Goal: Task Accomplishment & Management: Complete application form

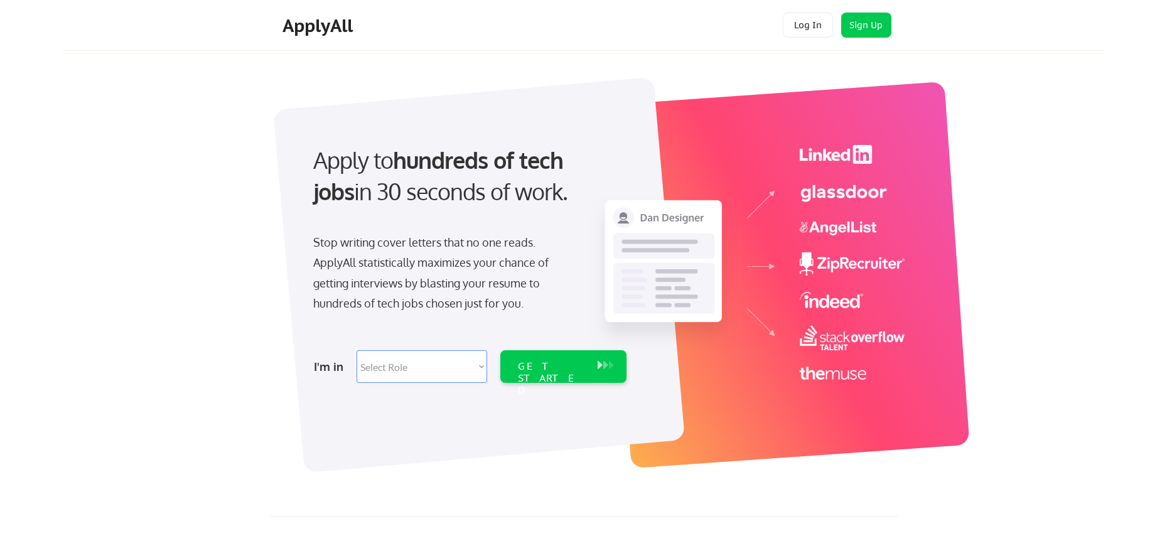
click at [453, 379] on select "Select Role Software Engineering Product Management Customer Success Sales UI/U…" at bounding box center [422, 366] width 131 height 33
select select ""hr_recruiting""
click at [554, 371] on div "GET STARTED" at bounding box center [551, 378] width 67 height 36
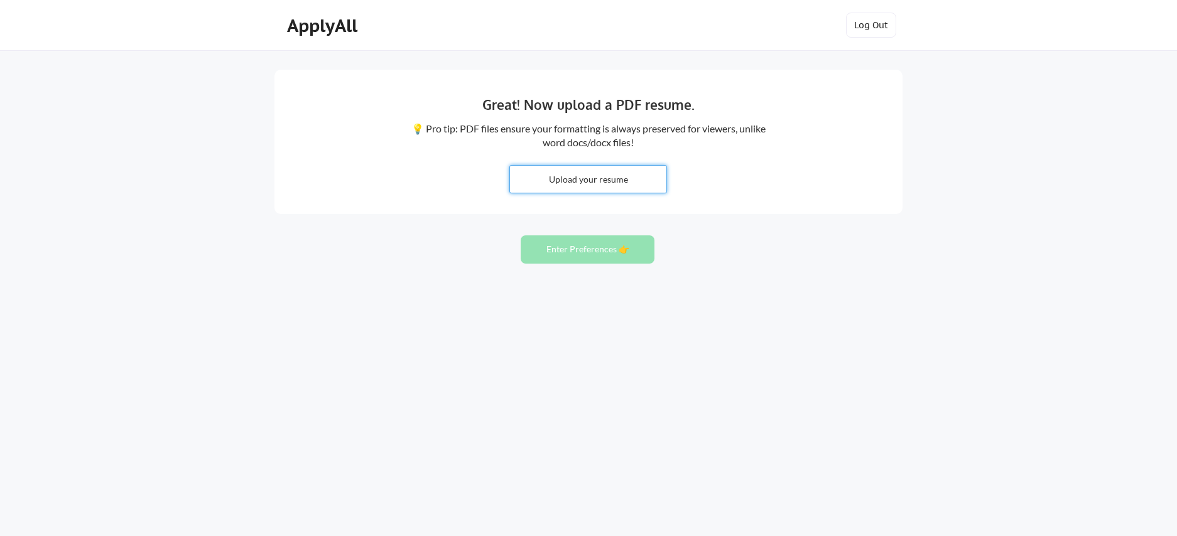
click at [581, 183] on input "file" at bounding box center [588, 179] width 156 height 27
type input "C:\fakepath\_Sandina Selimovic - Resume .pdf"
click at [552, 255] on button "Enter Preferences 👉" at bounding box center [588, 249] width 134 height 28
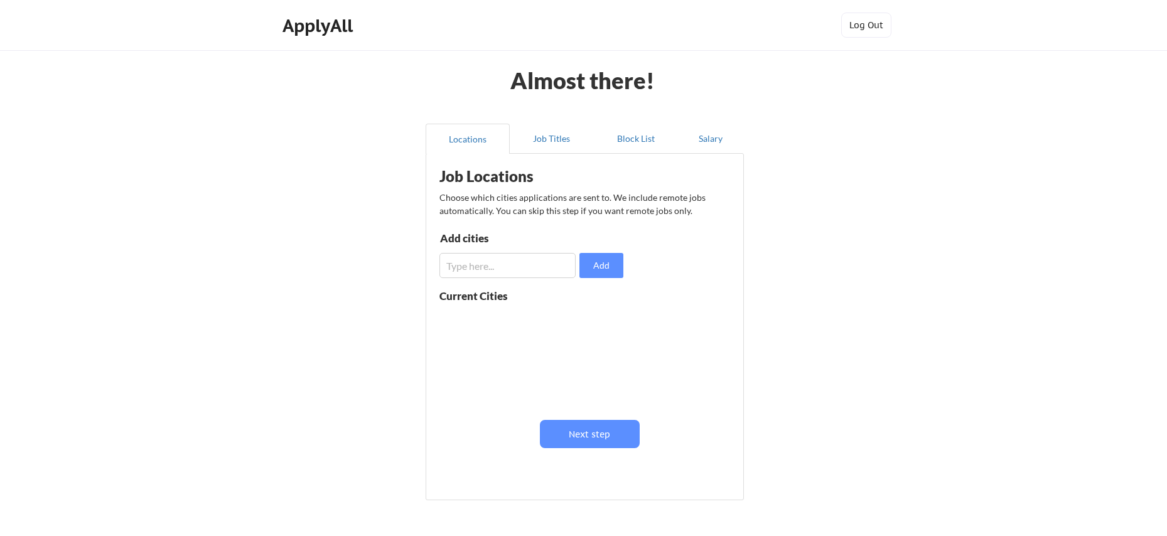
click at [509, 273] on input "input" at bounding box center [508, 265] width 136 height 25
click at [516, 269] on input "input" at bounding box center [508, 265] width 136 height 25
drag, startPoint x: 617, startPoint y: 269, endPoint x: 565, endPoint y: 278, distance: 53.0
click at [617, 269] on button "Add" at bounding box center [602, 265] width 44 height 25
click at [534, 267] on input "input" at bounding box center [508, 265] width 136 height 25
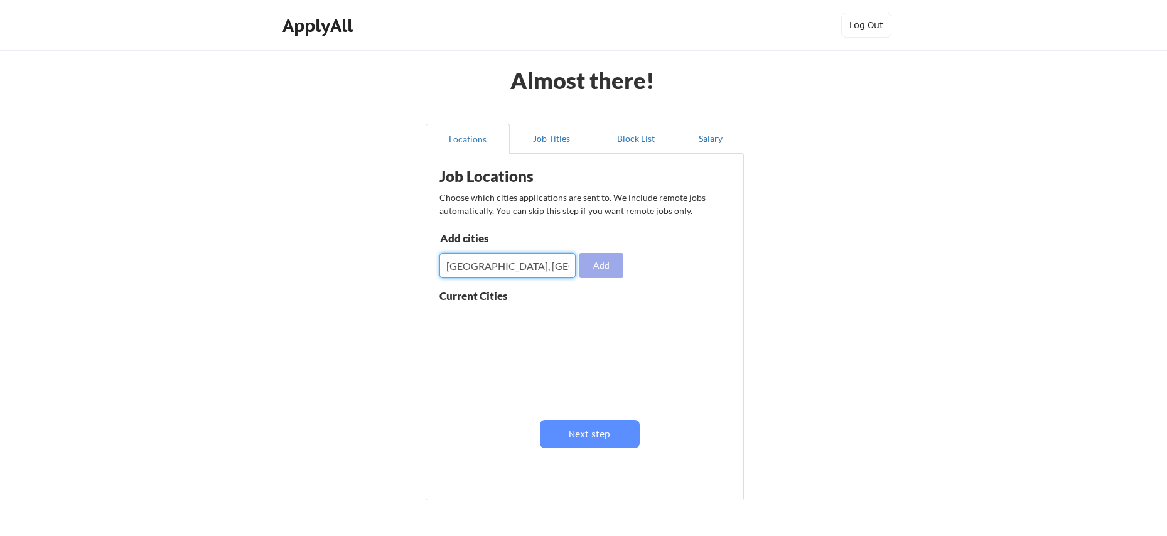
type input "[GEOGRAPHIC_DATA], [GEOGRAPHIC_DATA]"
click at [602, 261] on button "Add" at bounding box center [602, 265] width 44 height 25
click at [499, 269] on input "input" at bounding box center [508, 265] width 136 height 25
type input "m"
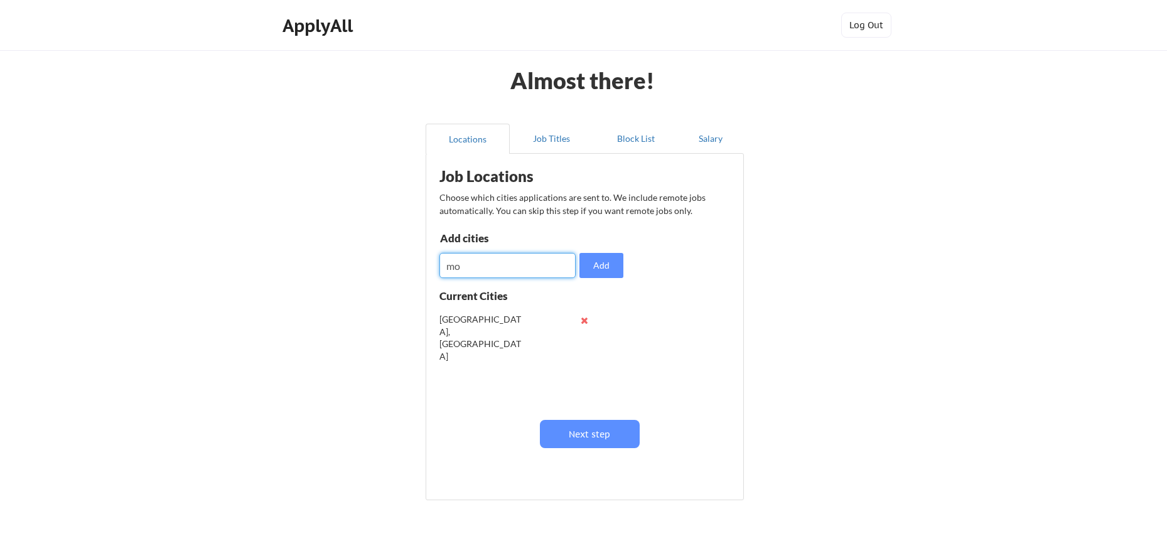
type input "m"
type input "[GEOGRAPHIC_DATA], [GEOGRAPHIC_DATA]"
click at [638, 271] on div "Job Locations Choose which cities applications are sent to. We include remote j…" at bounding box center [588, 322] width 310 height 325
click at [604, 268] on button "Add" at bounding box center [602, 265] width 44 height 25
click at [538, 264] on input "input" at bounding box center [508, 265] width 136 height 25
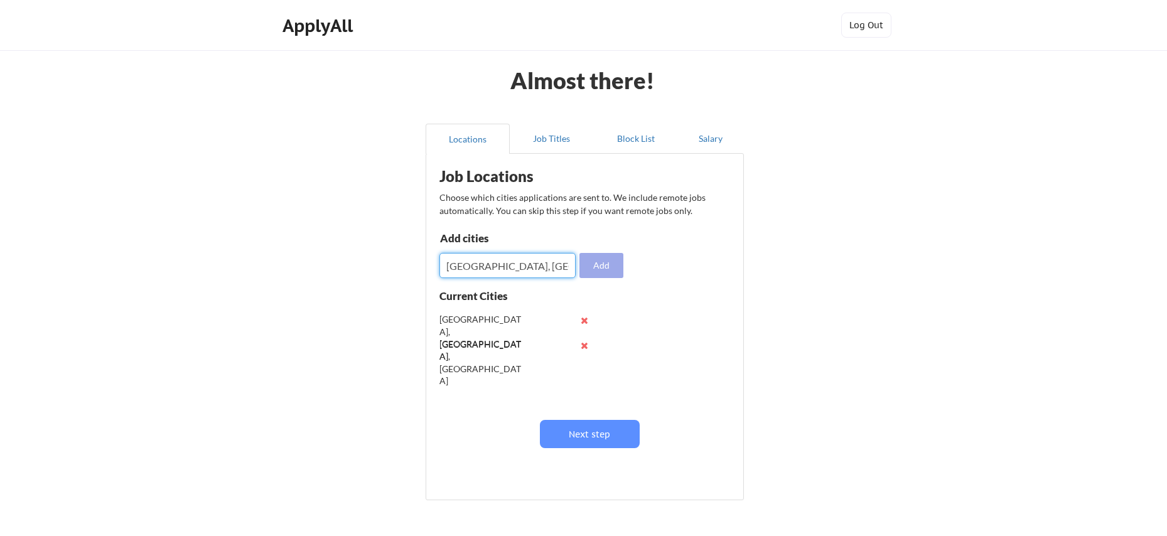
type input "[GEOGRAPHIC_DATA], [GEOGRAPHIC_DATA]"
click at [608, 268] on button "Add" at bounding box center [602, 265] width 44 height 25
click at [522, 272] on input "input" at bounding box center [508, 265] width 136 height 25
type input "C"
type input "[GEOGRAPHIC_DATA], [GEOGRAPHIC_DATA]"
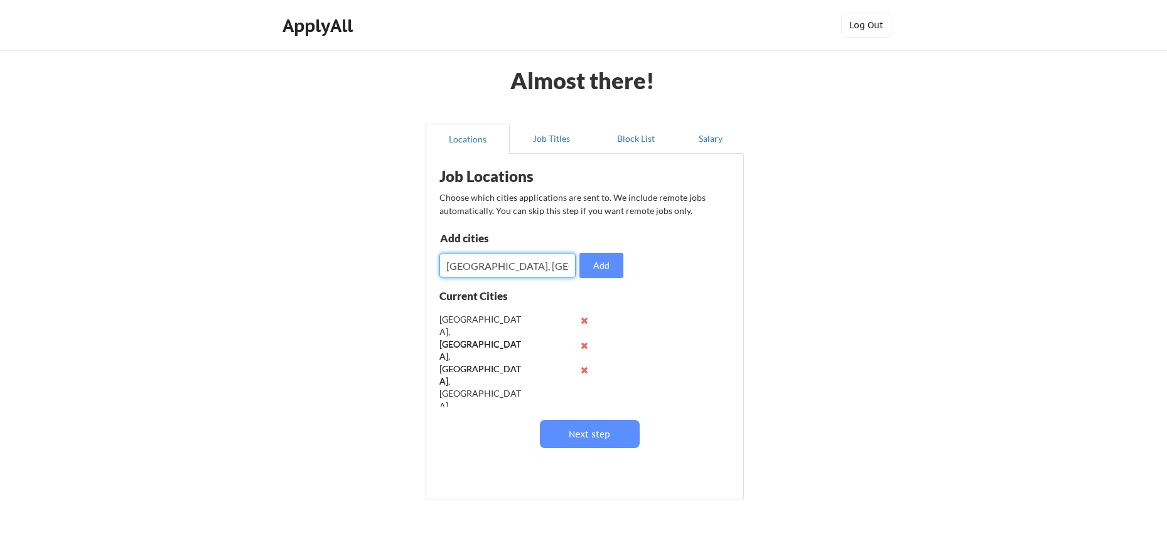
click at [602, 259] on button "Add" at bounding box center [602, 265] width 44 height 25
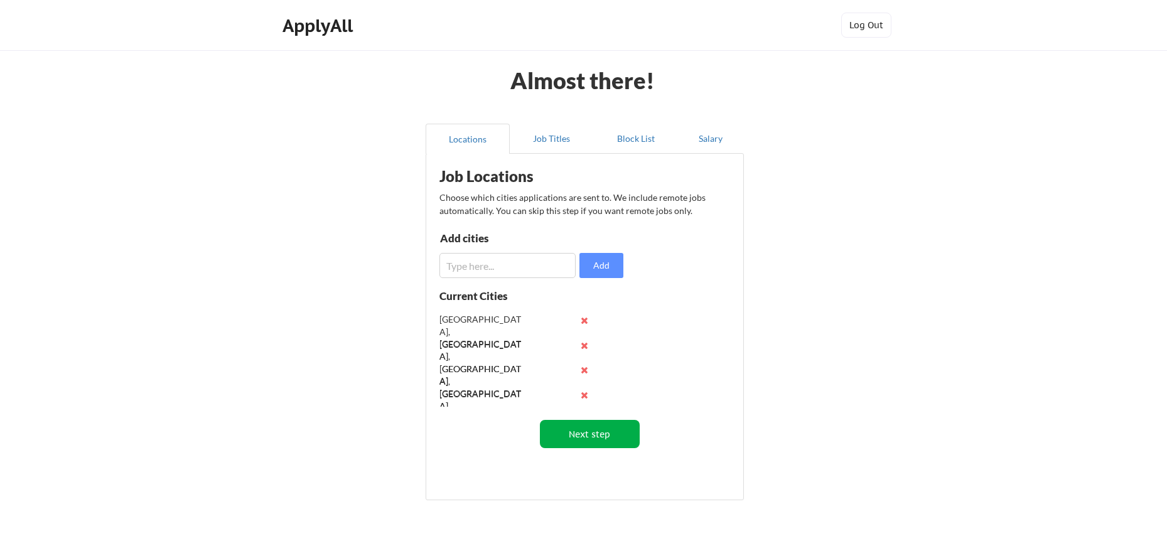
click at [623, 431] on button "Next step" at bounding box center [590, 434] width 100 height 28
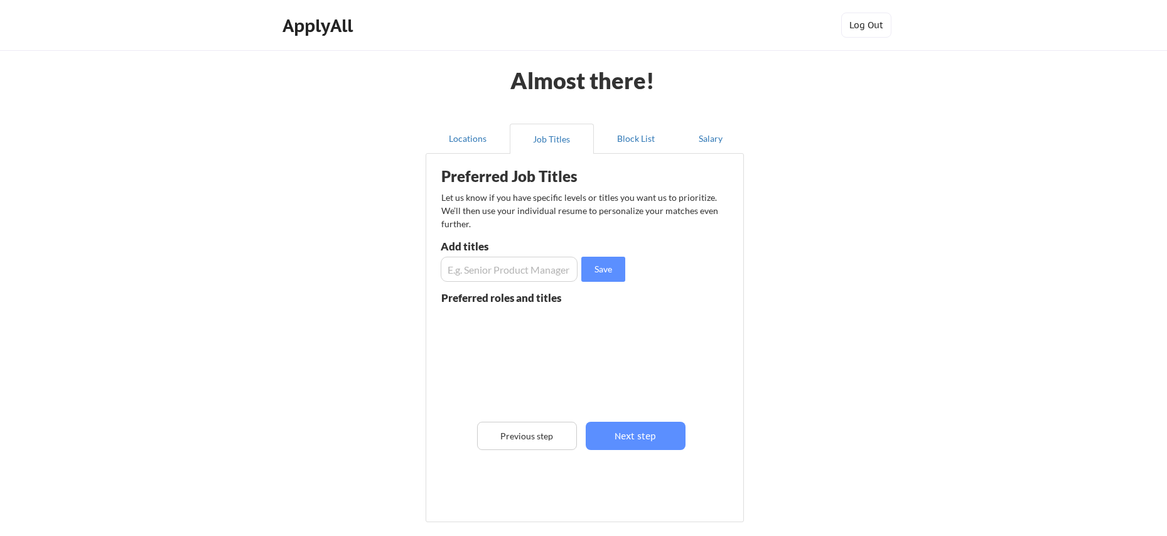
click at [486, 280] on input "input" at bounding box center [509, 269] width 137 height 25
type input "Talent Acquisition Manager"
click at [616, 268] on button "Save" at bounding box center [604, 269] width 44 height 25
click at [492, 271] on input "input" at bounding box center [509, 269] width 137 height 25
type input "Operations Manager"
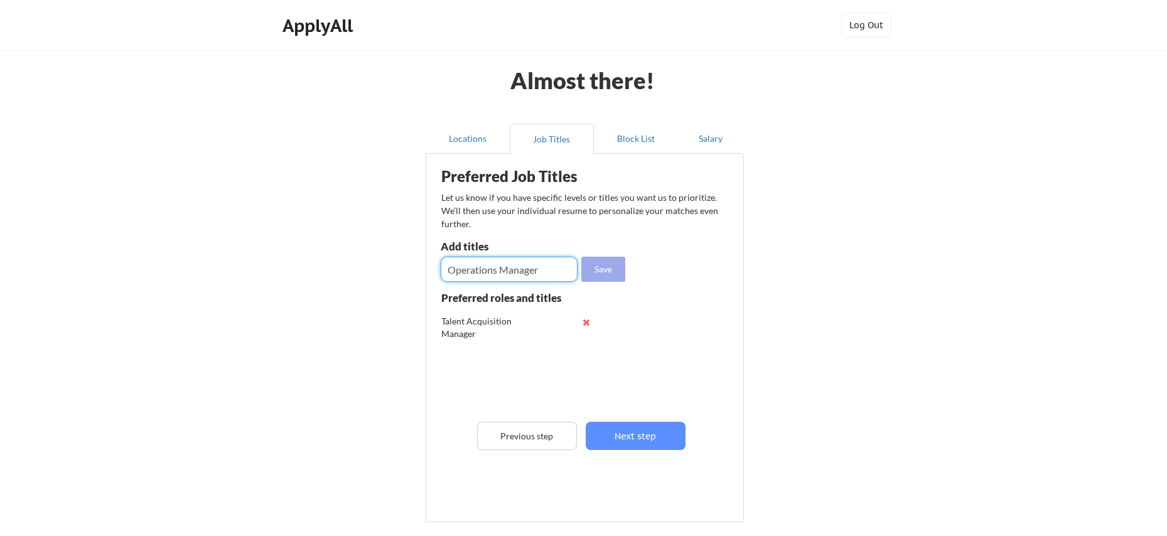
click at [600, 273] on button "Save" at bounding box center [604, 269] width 44 height 25
click at [507, 276] on input "input" at bounding box center [509, 269] width 137 height 25
type input "Customer Service manager"
click at [600, 276] on button "Save" at bounding box center [604, 269] width 44 height 25
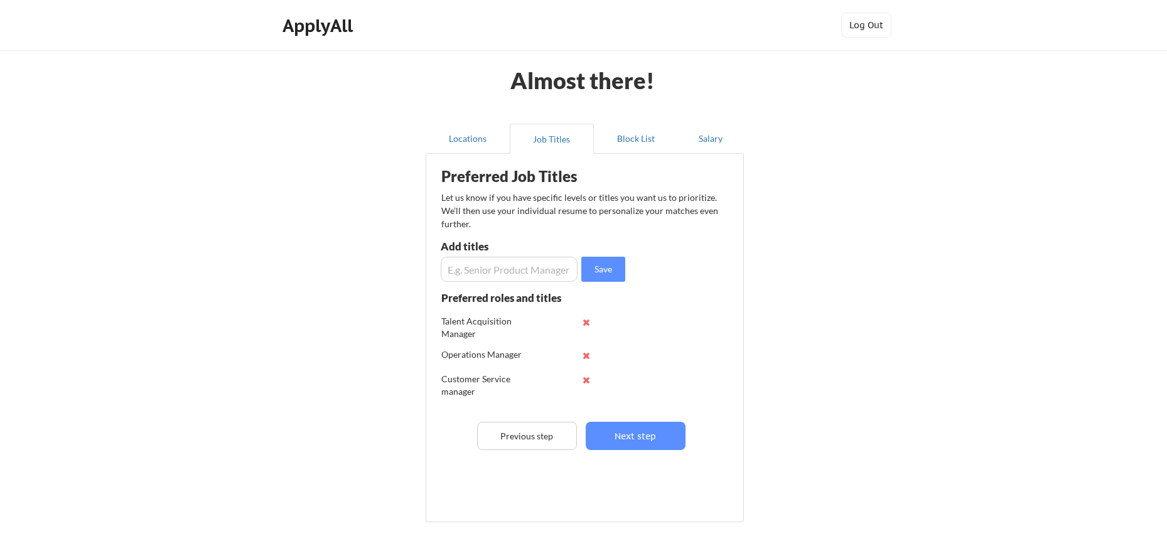
click at [497, 271] on input "input" at bounding box center [509, 269] width 137 height 25
type input "Recruiting Coordinator"
click at [610, 269] on button "Save" at bounding box center [604, 269] width 44 height 25
click at [654, 433] on button "Next step" at bounding box center [636, 436] width 100 height 28
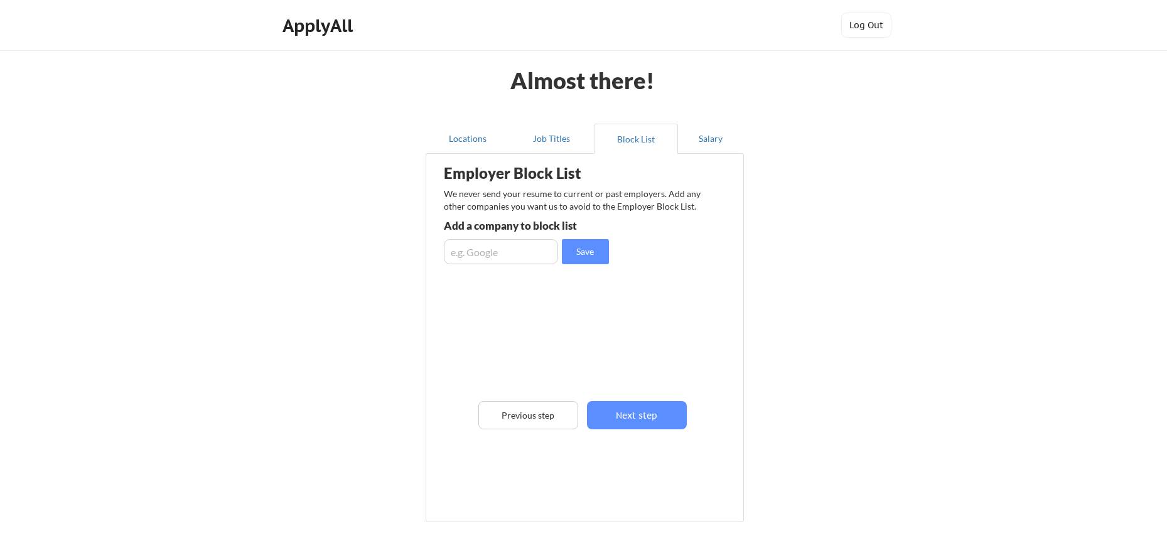
click at [470, 256] on input "input" at bounding box center [501, 251] width 114 height 25
click at [656, 416] on button "Next step" at bounding box center [637, 415] width 100 height 28
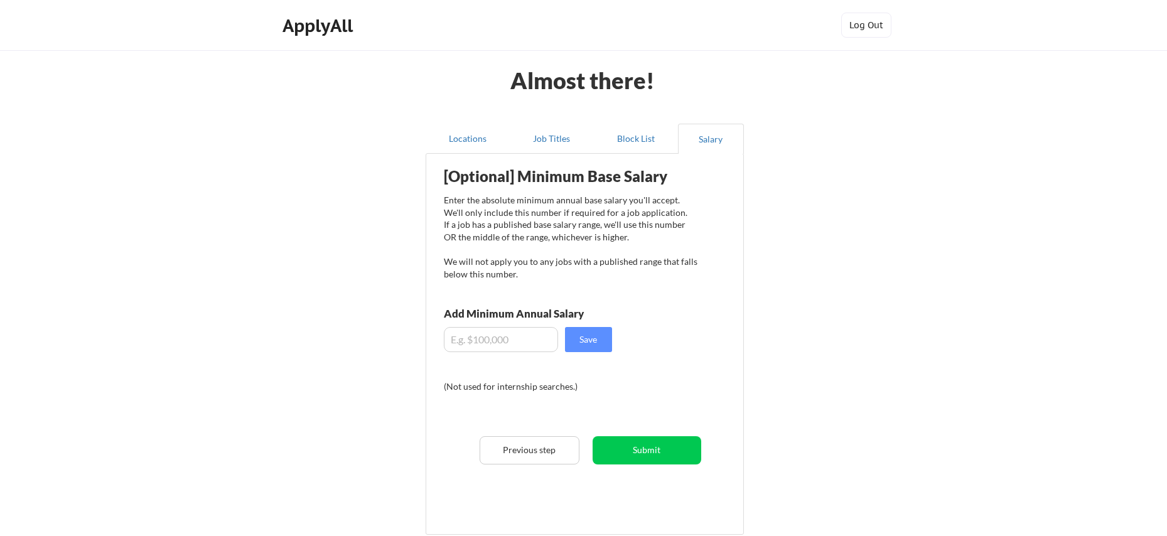
click at [489, 347] on input "input" at bounding box center [501, 339] width 114 height 25
type input "$100,000"
click at [587, 344] on button "Save" at bounding box center [588, 339] width 47 height 25
click at [648, 455] on button "Submit" at bounding box center [647, 450] width 109 height 28
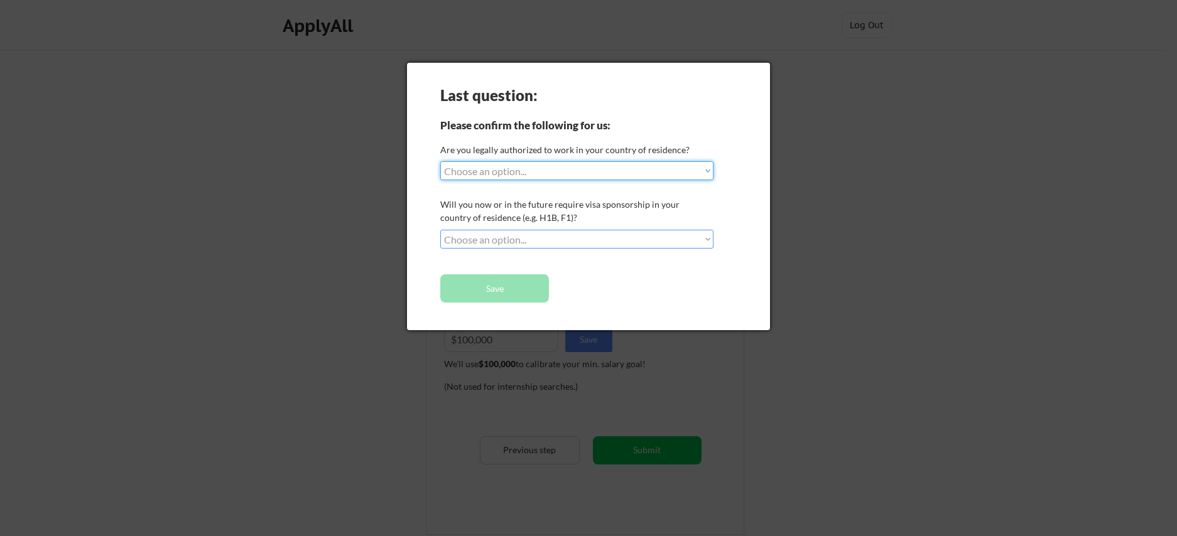
click at [484, 179] on select "Choose an option... Yes, I am a [DEMOGRAPHIC_DATA] Citizen Yes, I am a [DEMOGRA…" at bounding box center [576, 170] width 273 height 19
select select ""yes__i_am_a_[DEMOGRAPHIC_DATA]""
click at [494, 238] on select "Choose an option... No, I will not need sponsorship Yes, I will need sponsorship" at bounding box center [576, 239] width 273 height 19
select select ""no__i_will_not_need_sponsorship""
drag, startPoint x: 473, startPoint y: 288, endPoint x: 501, endPoint y: 287, distance: 27.7
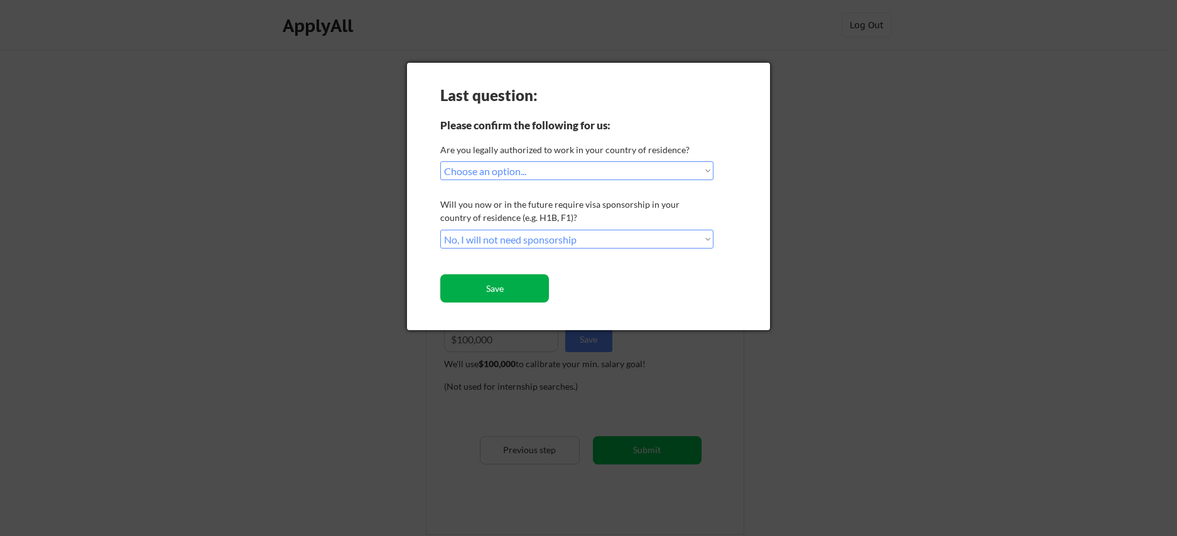
click at [473, 288] on button "Save" at bounding box center [494, 288] width 109 height 28
